Goal: Check status: Check status

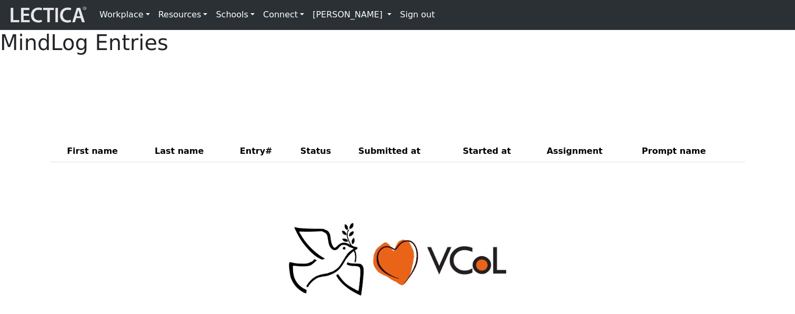
click at [394, 90] on div at bounding box center [398, 77] width 695 height 26
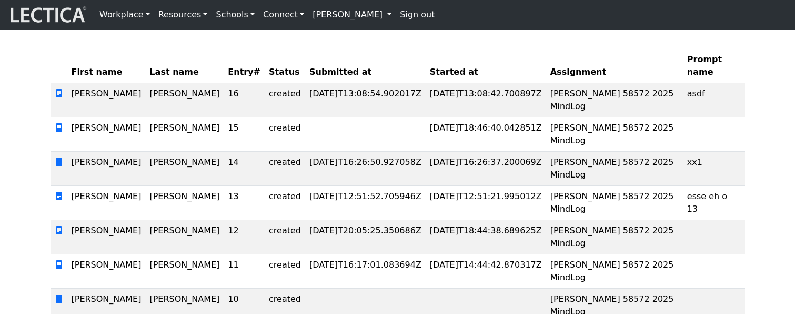
scroll to position [94, 0]
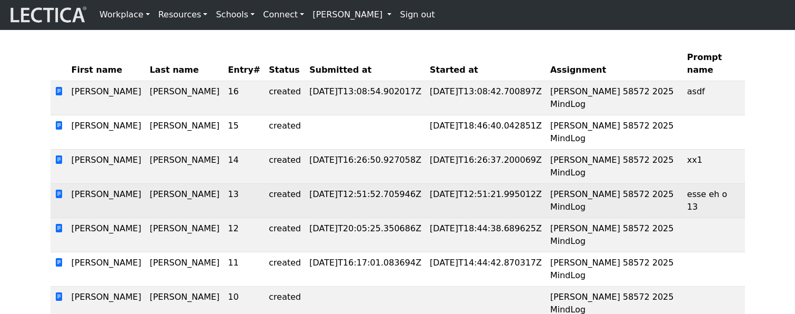
click at [693, 218] on td "esse eh o 13" at bounding box center [714, 201] width 62 height 34
drag, startPoint x: 693, startPoint y: 222, endPoint x: 729, endPoint y: 221, distance: 35.8
click at [729, 218] on td "esse eh o 13" at bounding box center [714, 201] width 62 height 34
click at [555, 218] on td "[PERSON_NAME] 58572 2025 MindLog" at bounding box center [614, 201] width 137 height 34
click at [546, 218] on td "[PERSON_NAME] 58572 2025 MindLog" at bounding box center [614, 201] width 137 height 34
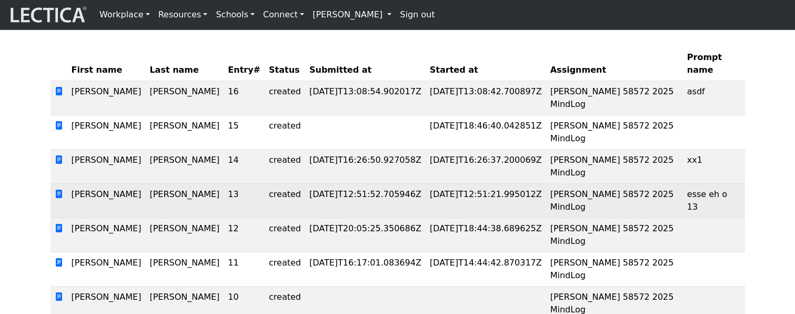
drag, startPoint x: 543, startPoint y: 222, endPoint x: 546, endPoint y: 231, distance: 8.8
click at [546, 218] on td "[PERSON_NAME] 58572 2025 MindLog" at bounding box center [614, 201] width 137 height 34
click at [610, 218] on td "[PERSON_NAME] 58572 2025 MindLog" at bounding box center [614, 201] width 137 height 34
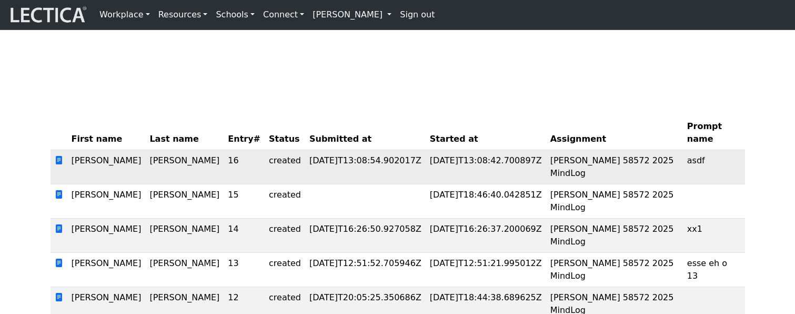
scroll to position [18, 0]
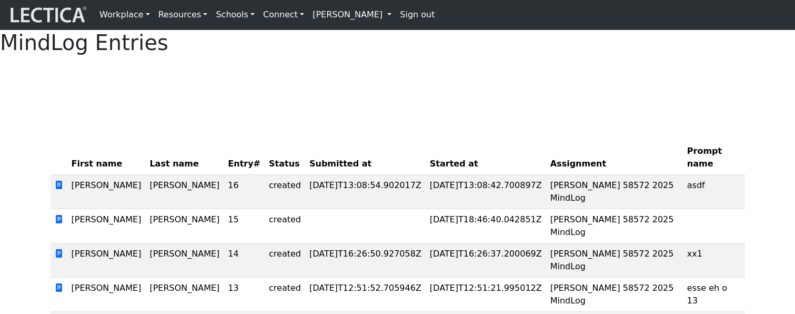
scroll to position [18, 0]
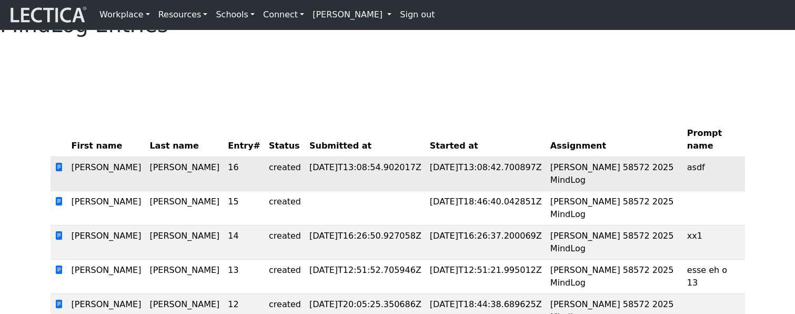
click at [611, 191] on td "[PERSON_NAME] 58572 2025 MindLog" at bounding box center [614, 174] width 137 height 34
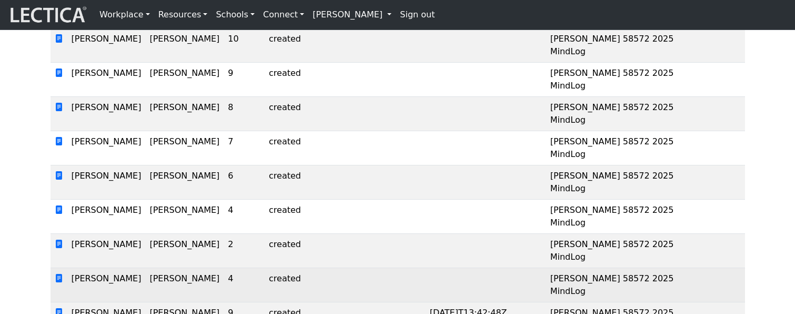
scroll to position [0, 0]
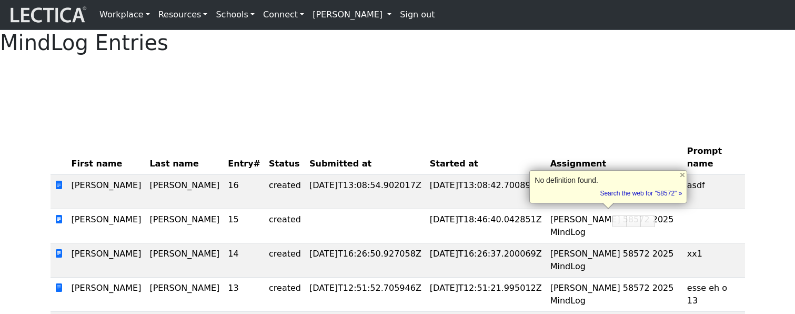
click at [551, 90] on div at bounding box center [398, 77] width 695 height 26
